Goal: Check status: Check status

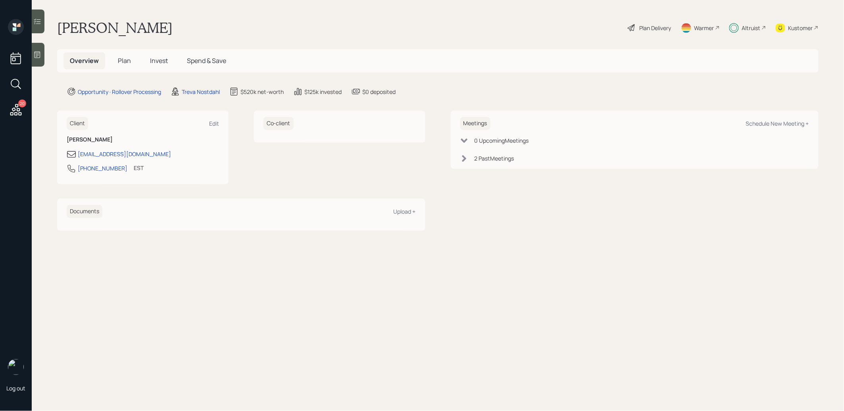
click at [155, 63] on span "Invest" at bounding box center [159, 60] width 18 height 9
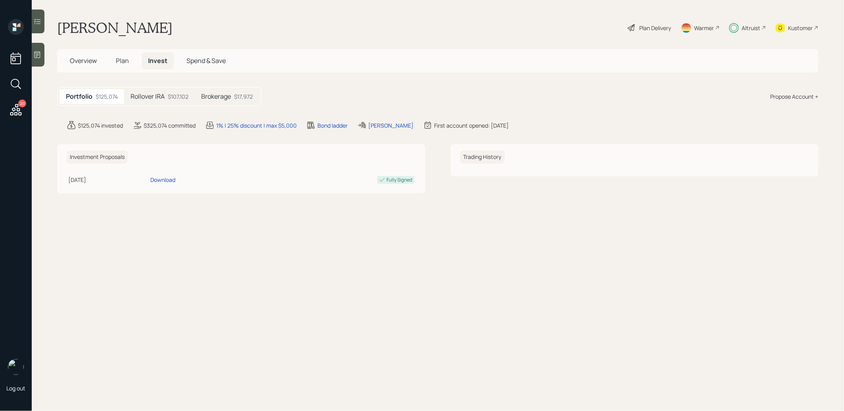
click at [121, 60] on span "Plan" at bounding box center [122, 60] width 13 height 9
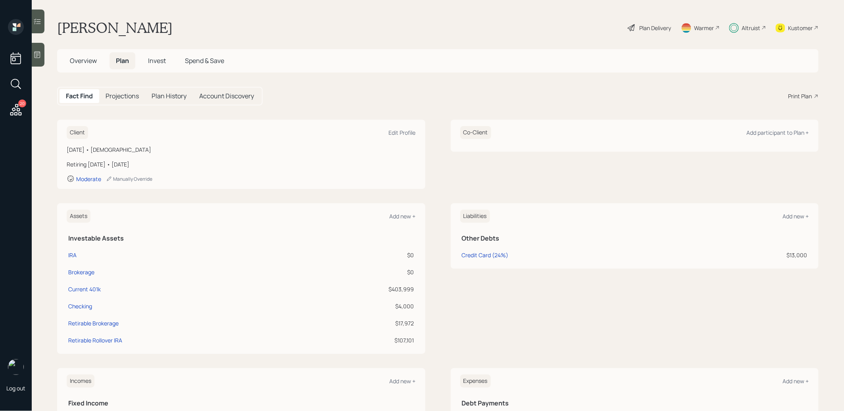
click at [156, 58] on span "Invest" at bounding box center [157, 60] width 18 height 9
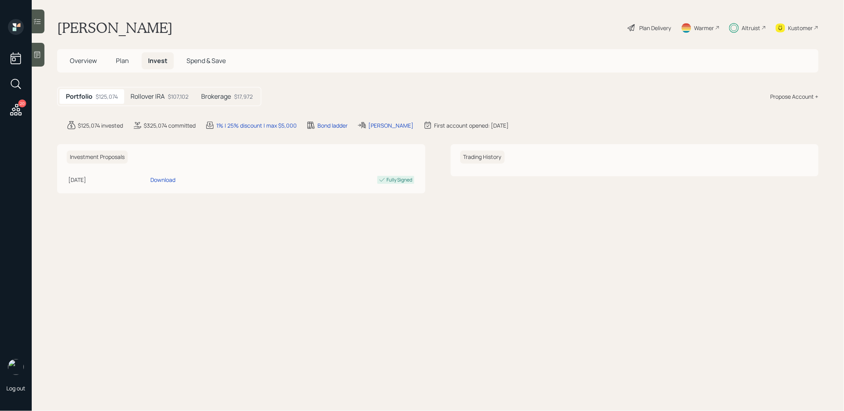
click at [229, 96] on h5 "Brokerage" at bounding box center [216, 97] width 30 height 8
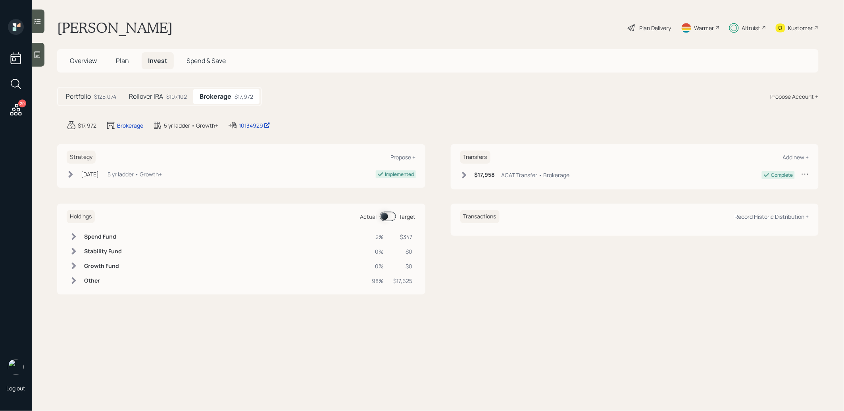
click at [116, 60] on span "Plan" at bounding box center [122, 60] width 13 height 9
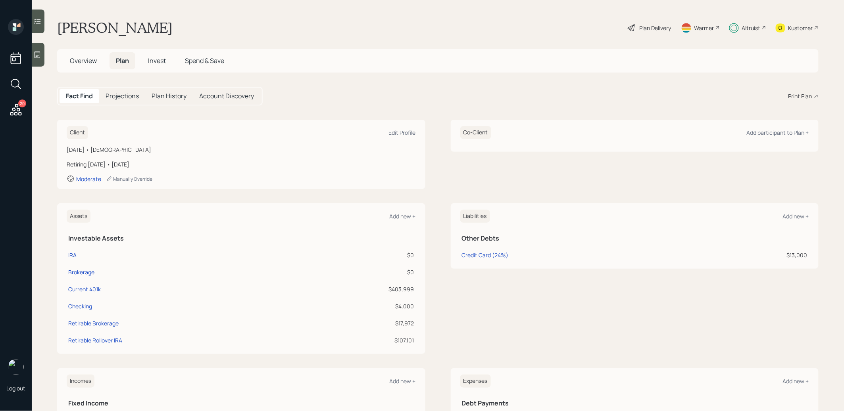
click at [160, 63] on span "Invest" at bounding box center [157, 60] width 18 height 9
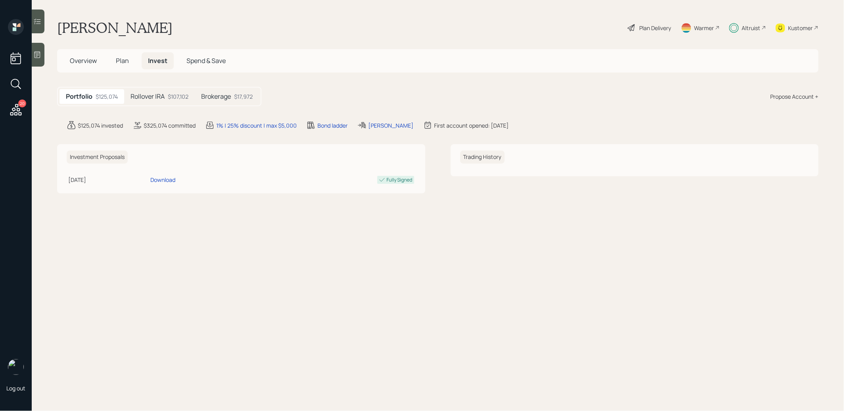
click at [122, 60] on span "Plan" at bounding box center [122, 60] width 13 height 9
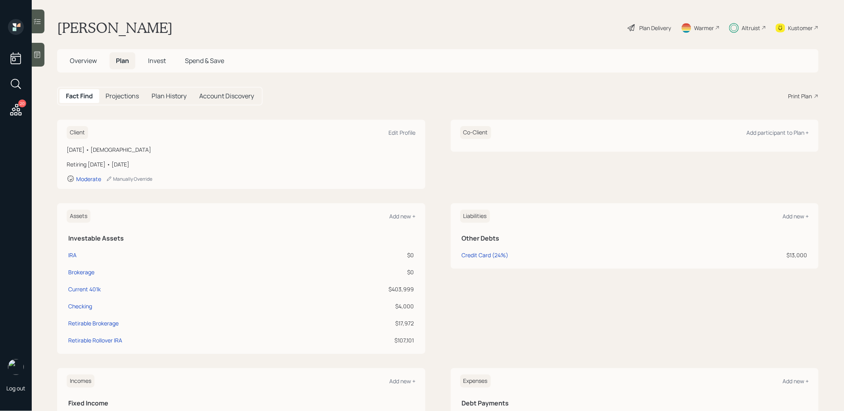
click at [154, 60] on span "Invest" at bounding box center [157, 60] width 18 height 9
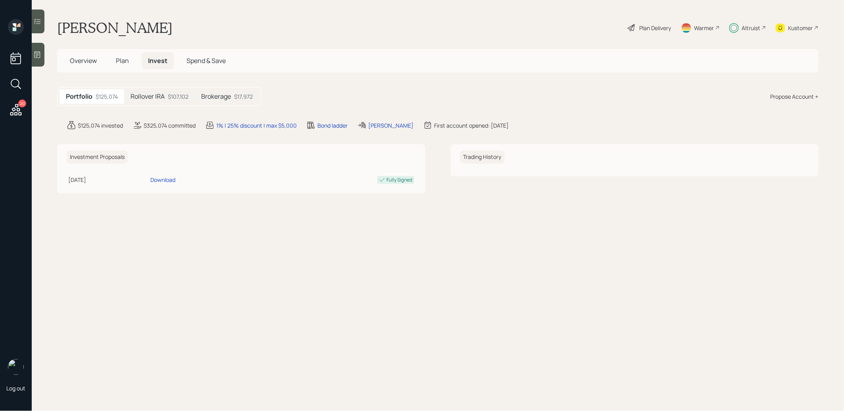
click at [227, 93] on h5 "Brokerage" at bounding box center [216, 97] width 30 height 8
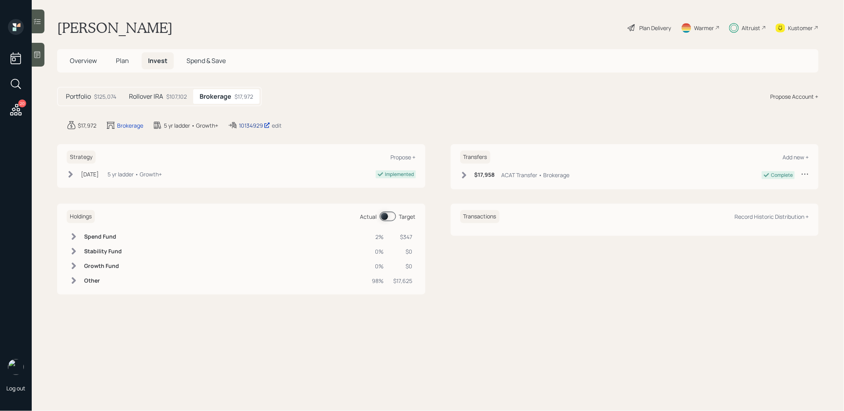
click at [251, 125] on div "10134929" at bounding box center [254, 125] width 31 height 8
